Goal: Task Accomplishment & Management: Manage account settings

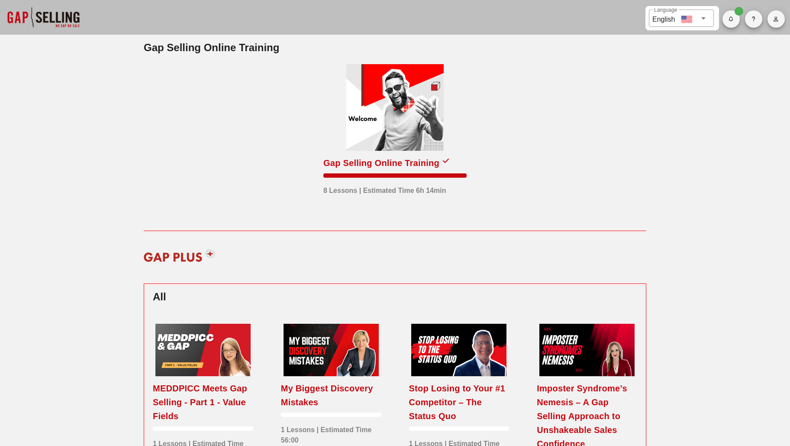
click at [778, 21] on icon "button" at bounding box center [777, 18] width 6 height 5
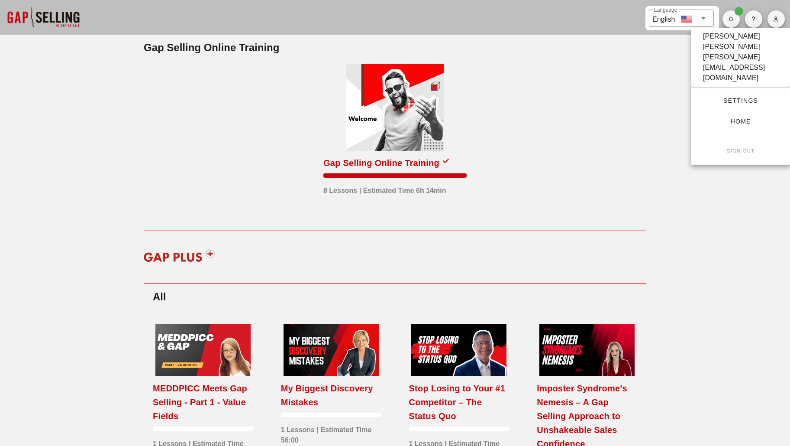
click at [742, 97] on span "Settings" at bounding box center [740, 100] width 71 height 7
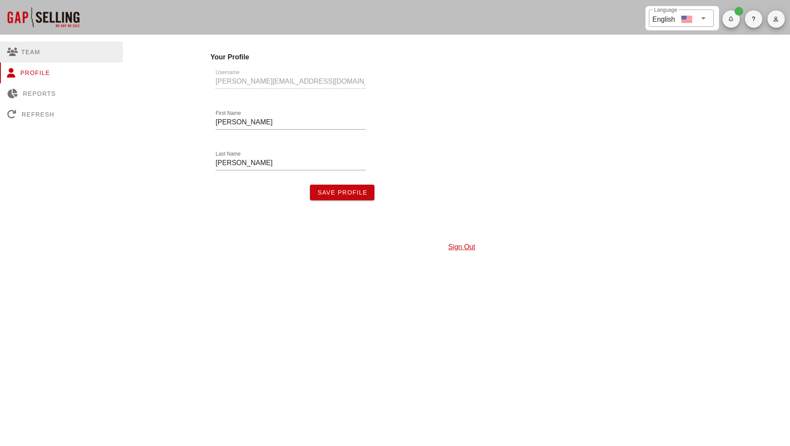
click at [33, 51] on div "Team" at bounding box center [61, 52] width 123 height 21
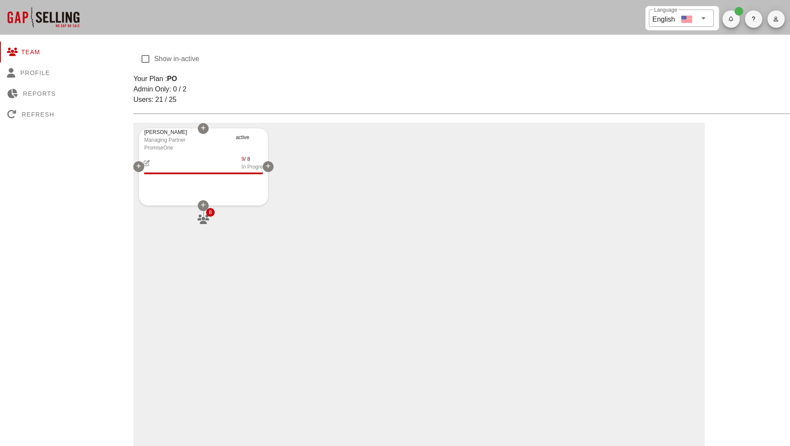
click at [205, 218] on icon "button" at bounding box center [203, 219] width 13 height 10
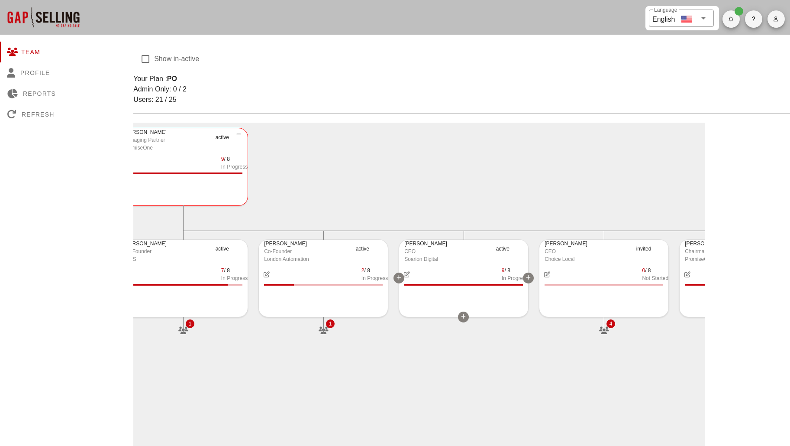
scroll to position [0, 12]
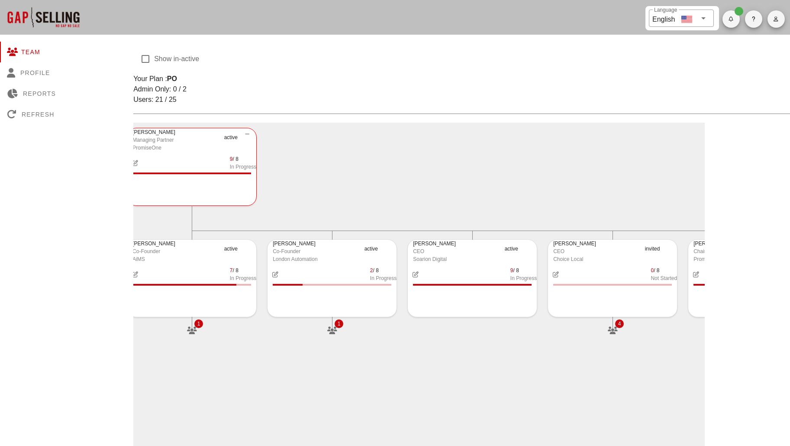
click at [333, 318] on div "Brandon Danner Co-Founder London Automation active 2 / 8 In Progress 1" at bounding box center [332, 289] width 140 height 111
click at [333, 327] on icon "button" at bounding box center [332, 331] width 13 height 10
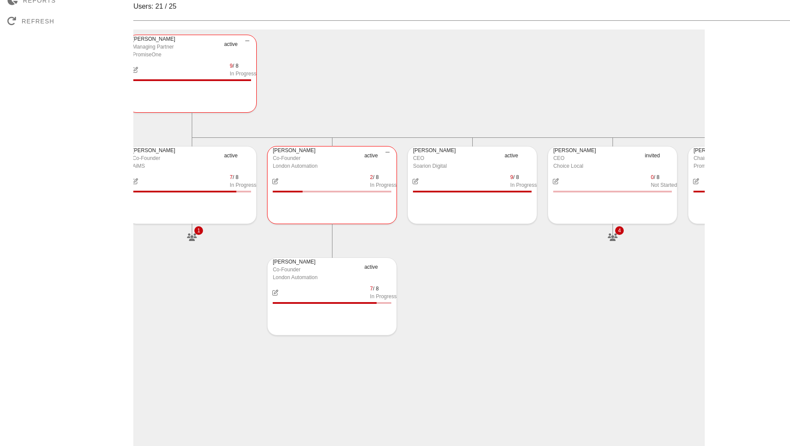
scroll to position [94, 0]
click at [396, 181] on icon at bounding box center [397, 183] width 5 height 5
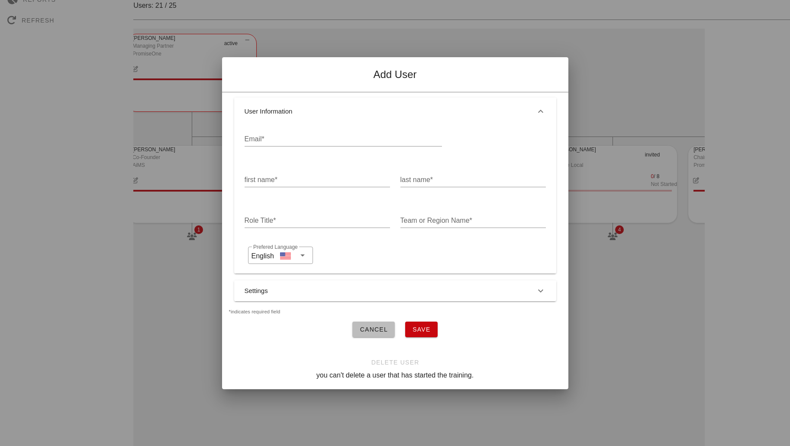
click at [291, 137] on input "Email*" at bounding box center [344, 139] width 198 height 14
paste input "ktricarichi@londonautomation.com"
type input "ktricarichi@londonautomation.com"
click at [270, 173] on div "first name*" at bounding box center [318, 180] width 146 height 14
type input "Katie"
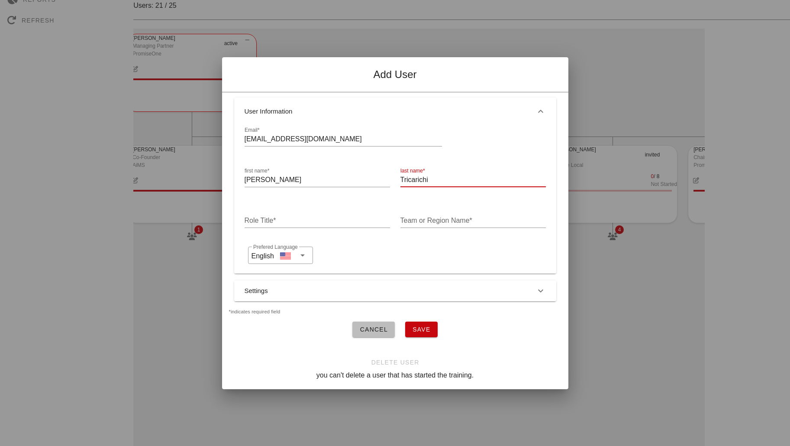
type input "Tricarichi"
click at [426, 218] on input "Team or Region Name*" at bounding box center [474, 221] width 146 height 14
click at [351, 253] on div "​ Prefered Language English" at bounding box center [394, 255] width 298 height 24
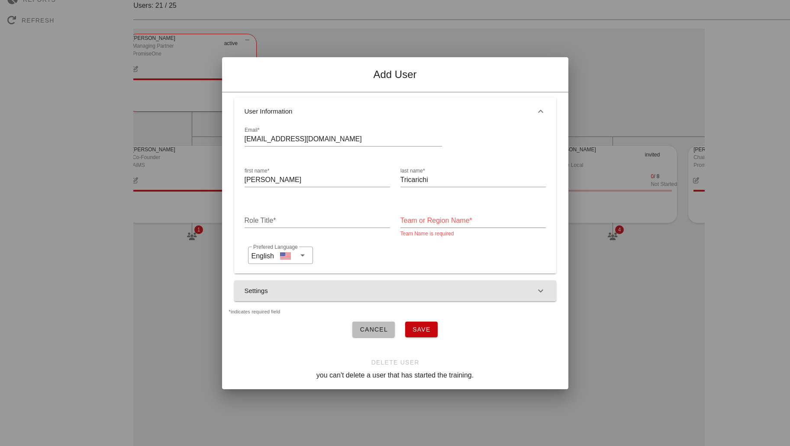
click at [509, 286] on button "Settings" at bounding box center [395, 290] width 322 height 21
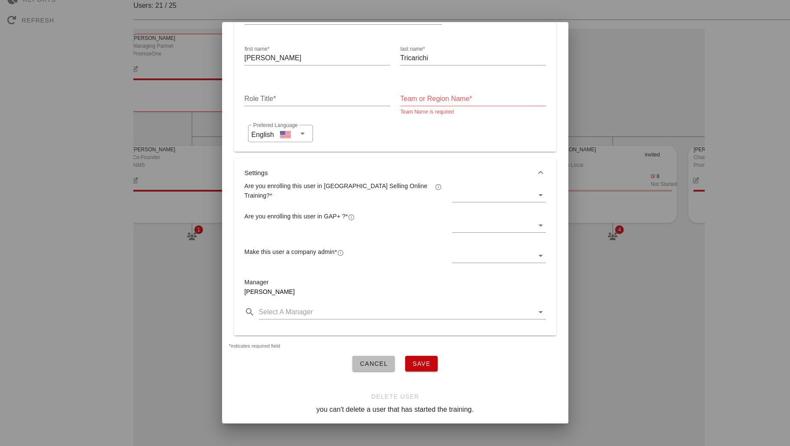
scroll to position [93, 0]
click at [536, 191] on icon at bounding box center [541, 195] width 10 height 10
click at [483, 193] on div "Yes" at bounding box center [492, 195] width 77 height 8
click at [536, 190] on icon at bounding box center [541, 195] width 10 height 10
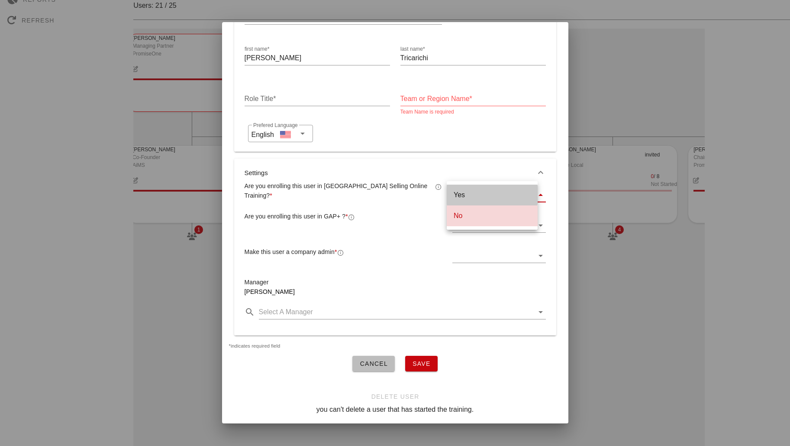
click at [481, 196] on div "Yes" at bounding box center [492, 195] width 77 height 8
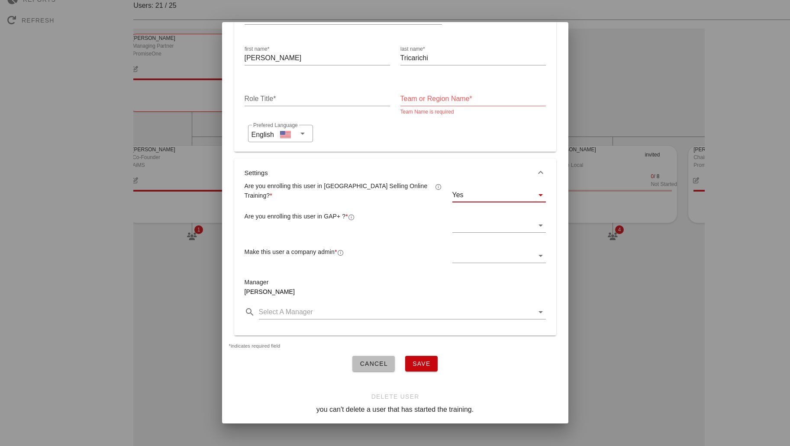
click at [536, 220] on icon at bounding box center [541, 225] width 10 height 10
click at [485, 221] on div "Yes" at bounding box center [492, 225] width 77 height 8
click at [536, 307] on icon at bounding box center [541, 312] width 10 height 10
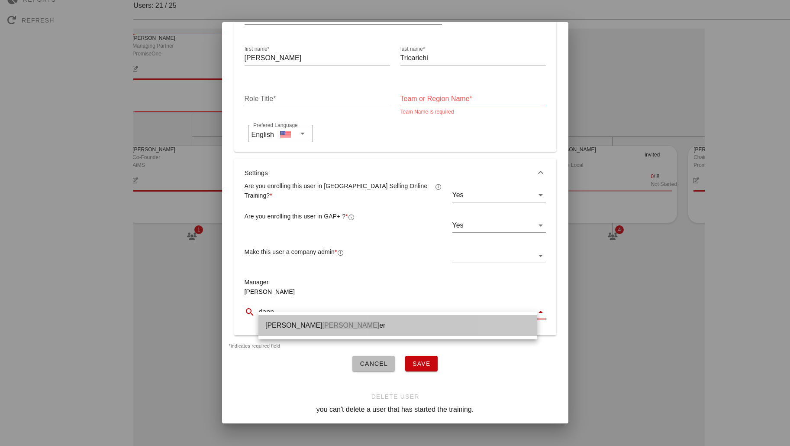
click at [321, 325] on div "Brandon Dann er" at bounding box center [397, 325] width 265 height 8
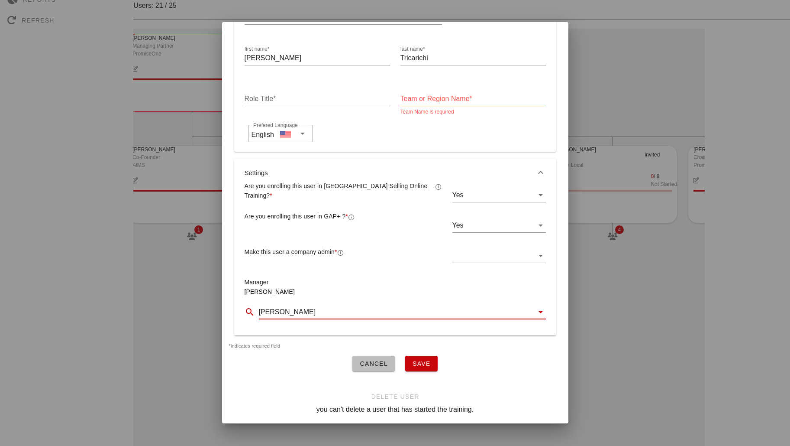
type input "Brandon Danner"
click at [426, 360] on span "Save" at bounding box center [421, 363] width 19 height 7
click at [519, 249] on div at bounding box center [493, 256] width 81 height 14
click at [473, 274] on div "No" at bounding box center [492, 275] width 77 height 8
click at [413, 360] on span "Save" at bounding box center [421, 363] width 19 height 7
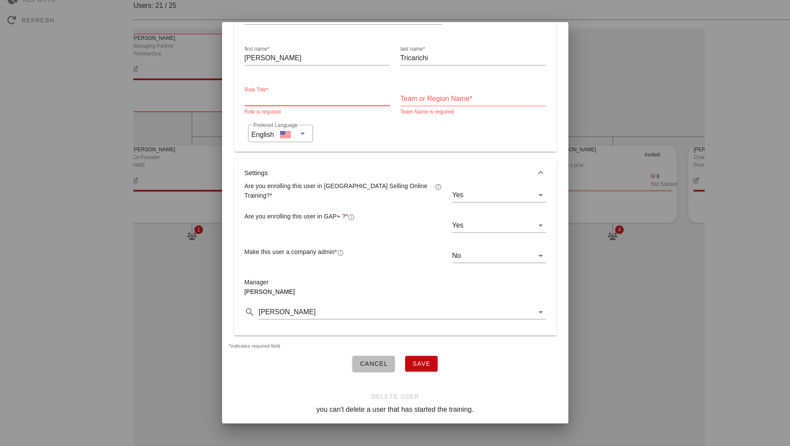
click at [277, 94] on input "Role Title*" at bounding box center [318, 99] width 146 height 14
type input "Sales"
type input "London Automation"
click at [420, 356] on button "Save" at bounding box center [421, 364] width 32 height 16
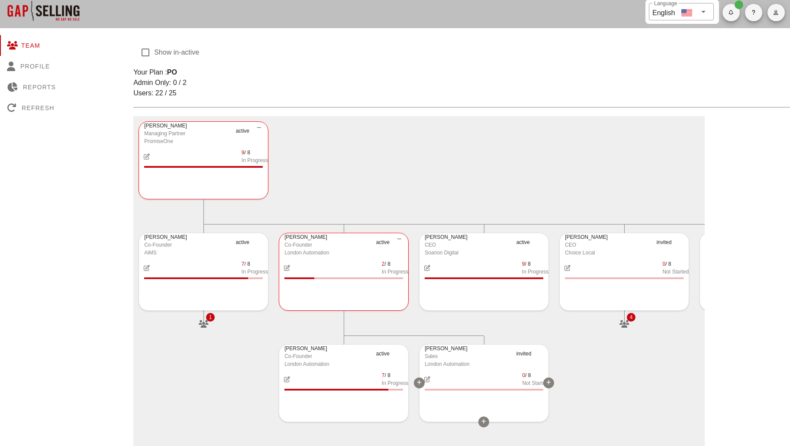
scroll to position [0, 0]
